Goal: Navigation & Orientation: Find specific page/section

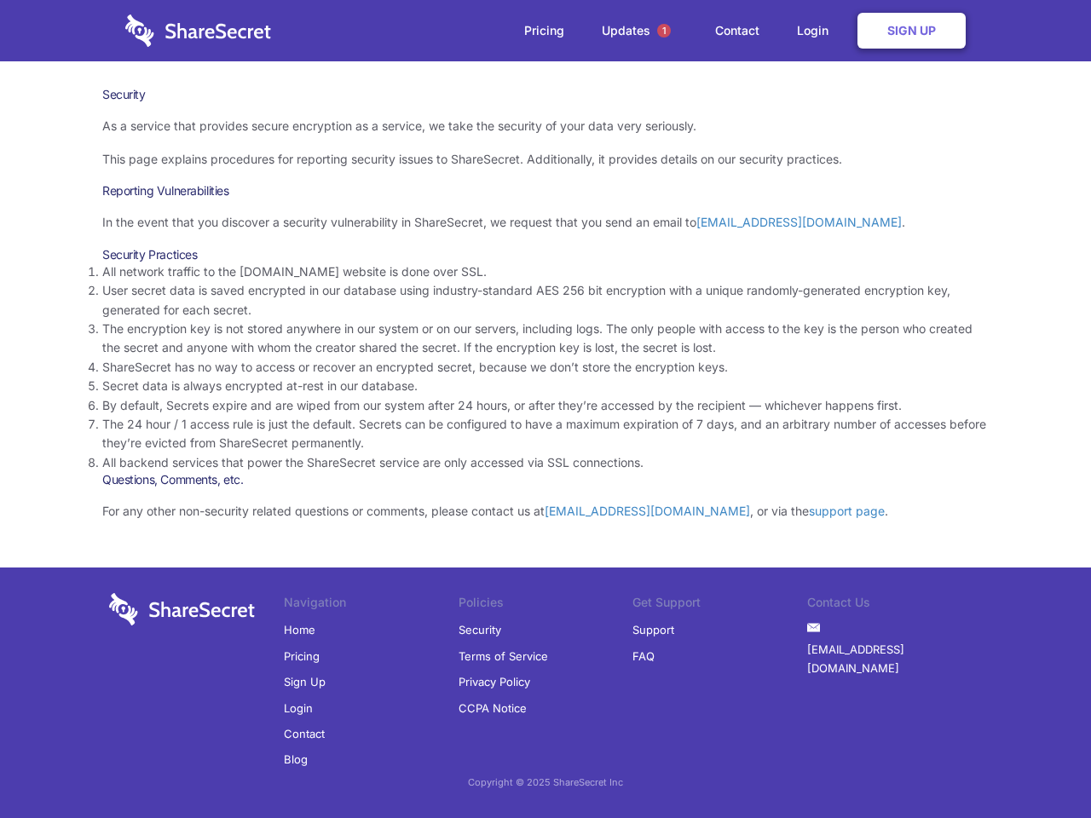
click at [545, 409] on li "By default, Secrets expire and are wiped from our system after 24 hours, or aft…" at bounding box center [545, 405] width 886 height 19
click at [664, 31] on span "1" at bounding box center [664, 31] width 14 height 14
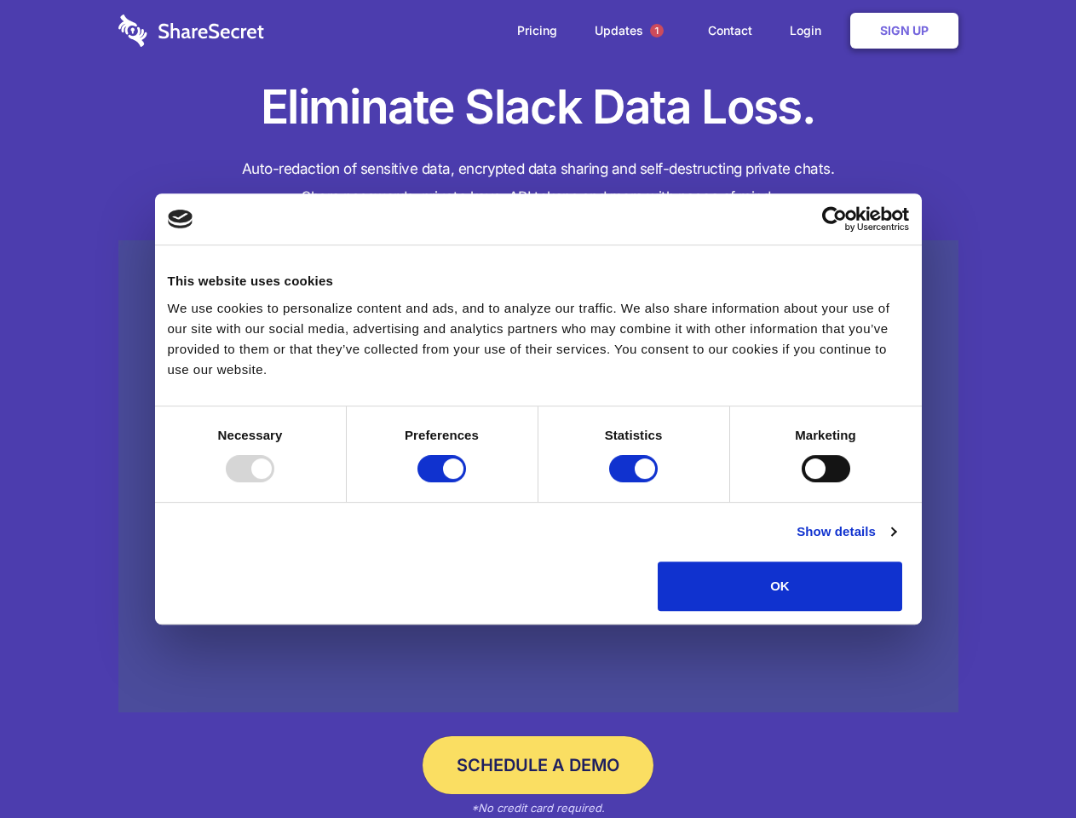
click at [274, 482] on div at bounding box center [250, 468] width 49 height 27
click at [466, 482] on input "Preferences" at bounding box center [441, 468] width 49 height 27
checkbox input "false"
click at [636, 482] on input "Statistics" at bounding box center [633, 468] width 49 height 27
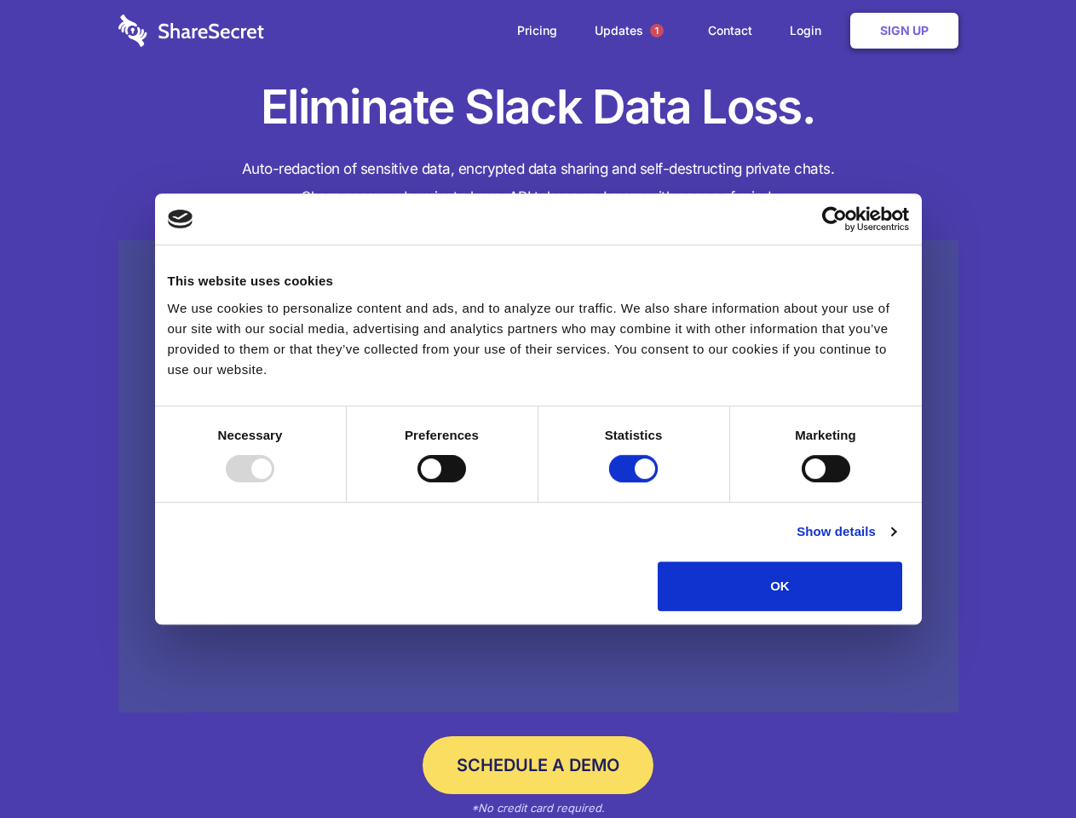
checkbox input "false"
click at [802, 482] on input "Marketing" at bounding box center [826, 468] width 49 height 27
checkbox input "true"
click at [895, 542] on link "Show details" at bounding box center [846, 531] width 99 height 20
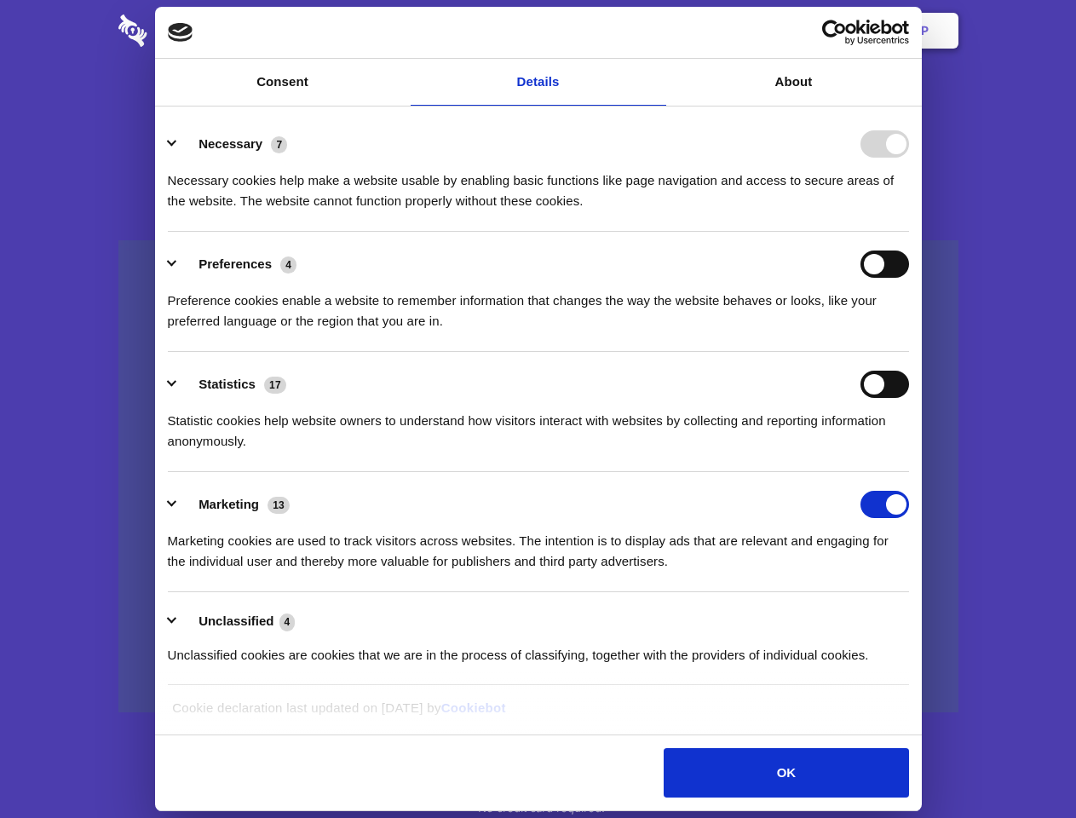
click at [909, 232] on li "Necessary 7 Necessary cookies help make a website usable by enabling basic func…" at bounding box center [538, 172] width 741 height 120
